Goal: Check status: Check status

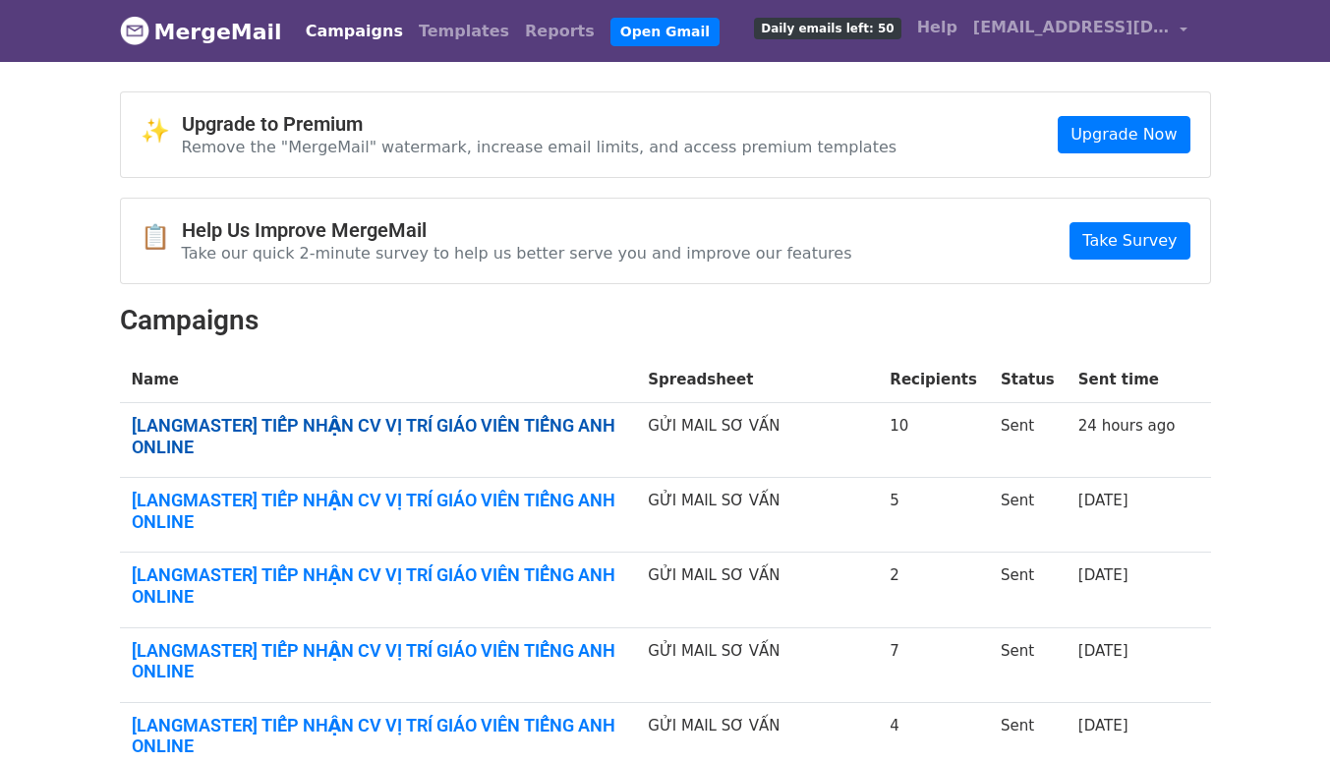
click at [438, 435] on link "[LANGMASTER] TIẾP NHẬN CV VỊ TRÍ GIÁO VIÊN TIẾNG ANH ONLINE" at bounding box center [378, 436] width 493 height 42
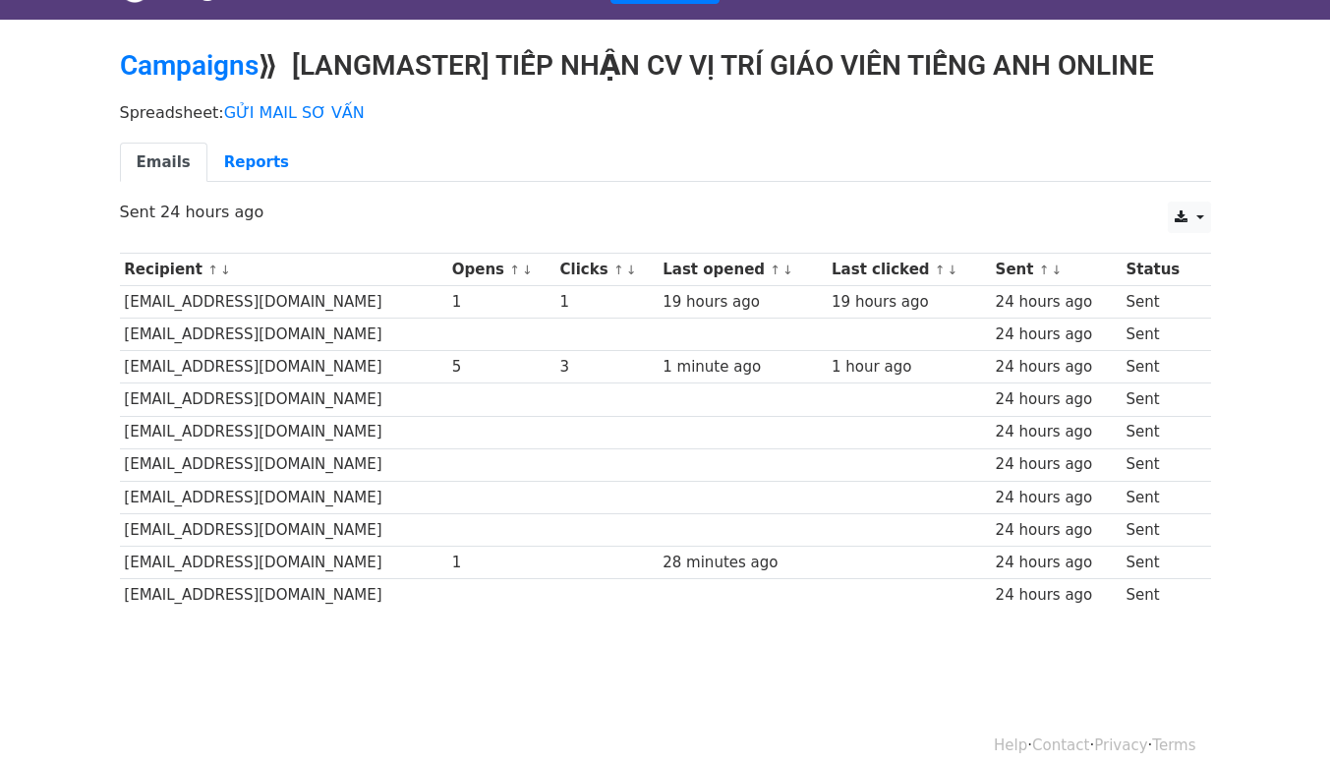
scroll to position [63, 0]
